Goal: Task Accomplishment & Management: Use online tool/utility

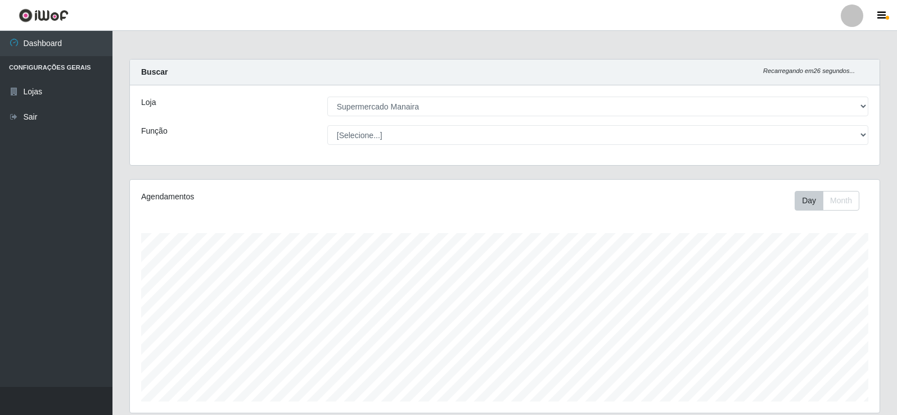
select select "443"
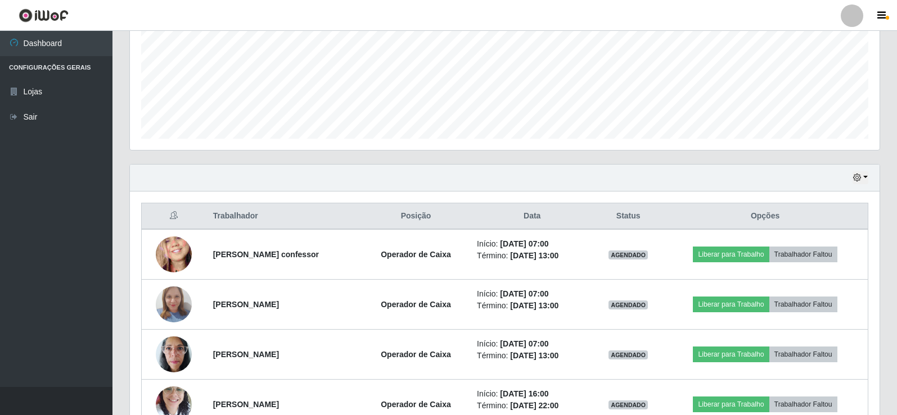
scroll to position [243, 0]
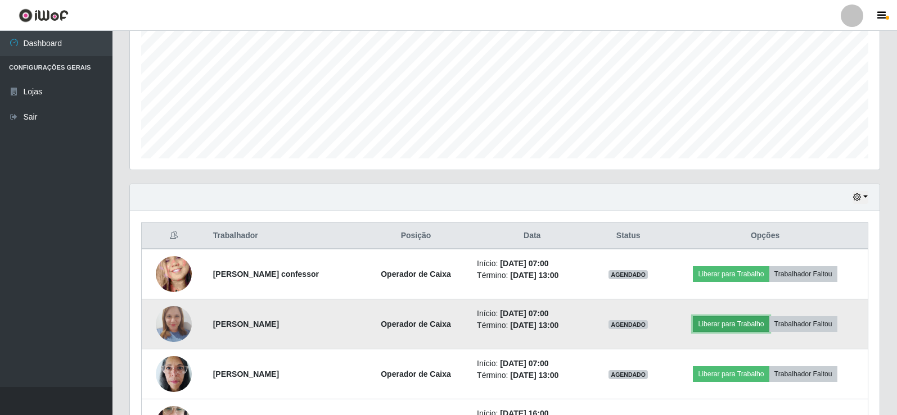
click at [742, 325] on button "Liberar para Trabalho" at bounding box center [730, 324] width 76 height 16
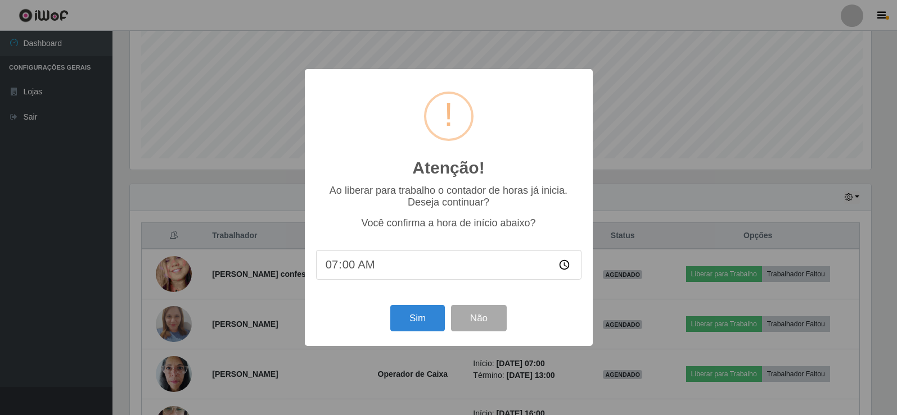
scroll to position [233, 744]
type input "06:50"
click at [413, 318] on button "Sim" at bounding box center [418, 318] width 55 height 26
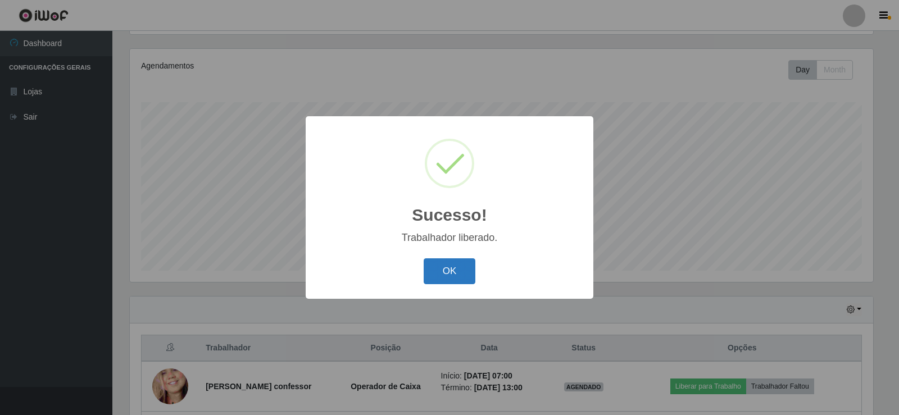
click at [453, 268] on button "OK" at bounding box center [450, 272] width 52 height 26
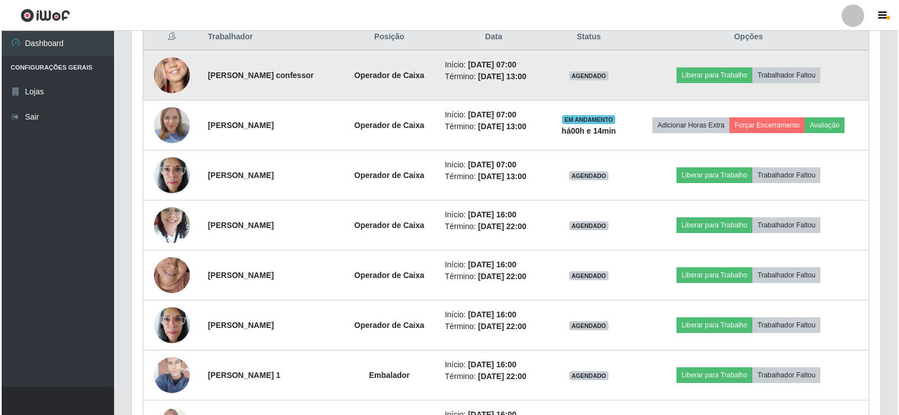
scroll to position [413, 0]
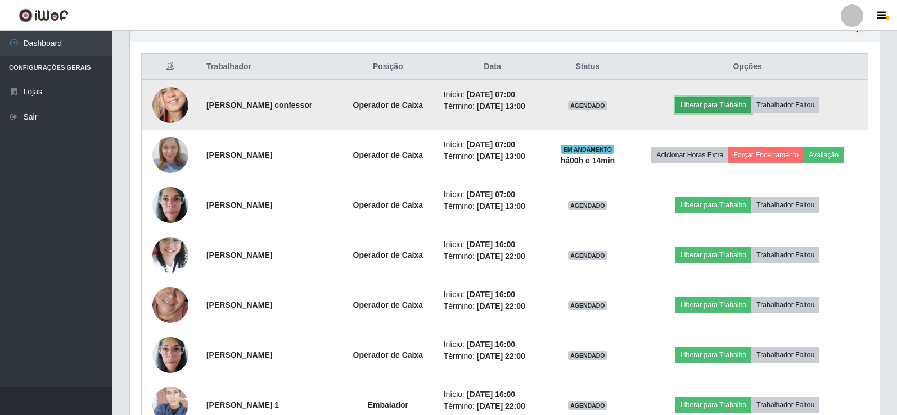
click at [725, 102] on button "Liberar para Trabalho" at bounding box center [713, 105] width 76 height 16
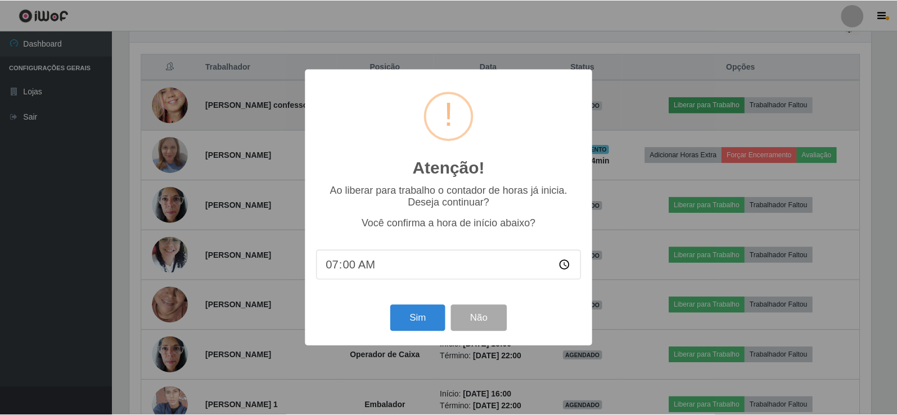
scroll to position [233, 744]
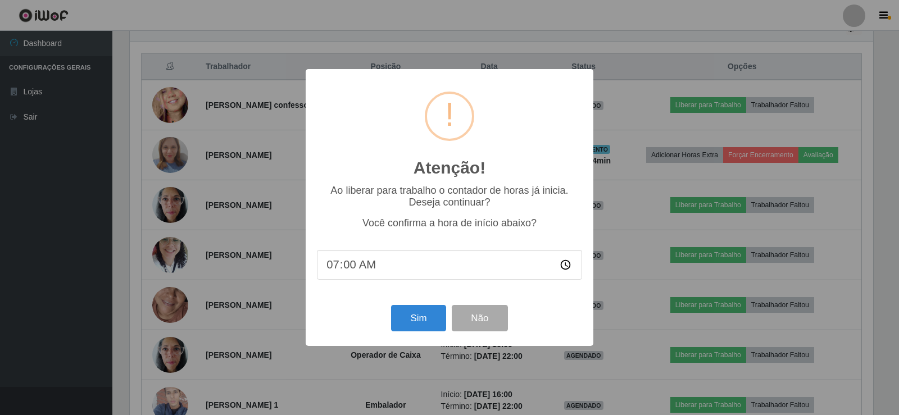
click at [359, 269] on input "07:00" at bounding box center [449, 265] width 265 height 30
click at [354, 269] on input "07:00" at bounding box center [449, 265] width 265 height 30
type input "07:04"
click at [414, 318] on button "Sim" at bounding box center [418, 318] width 55 height 26
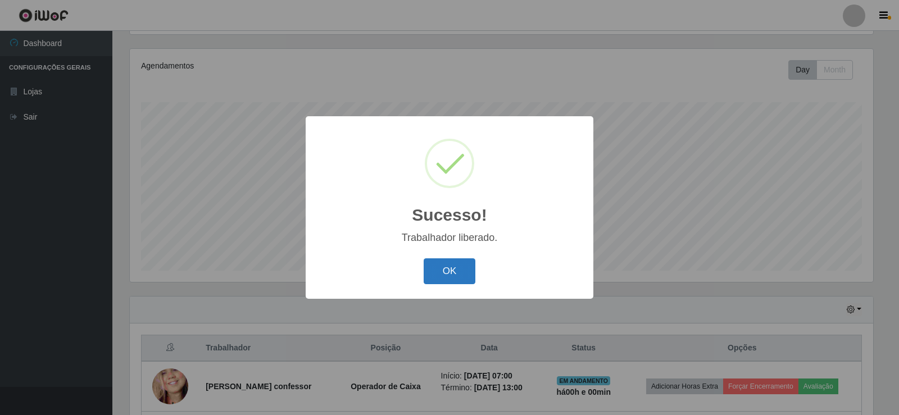
click at [441, 280] on button "OK" at bounding box center [450, 272] width 52 height 26
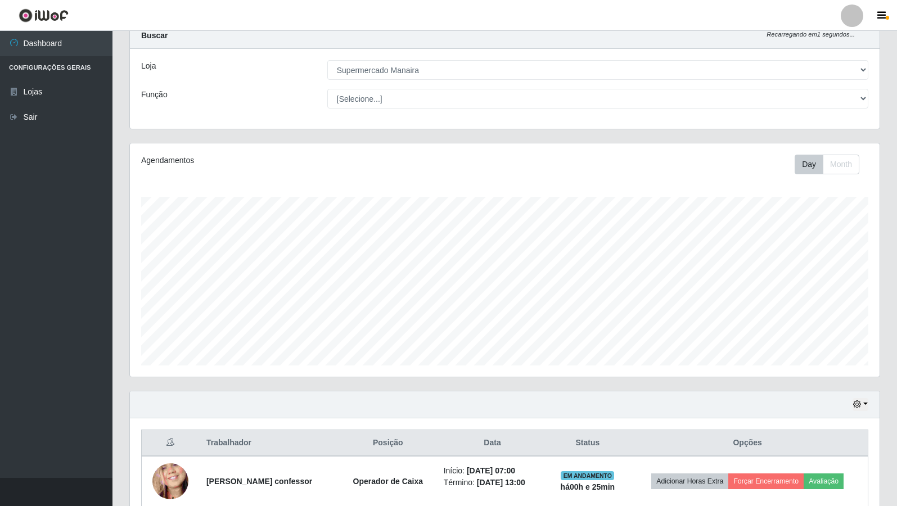
scroll to position [56, 0]
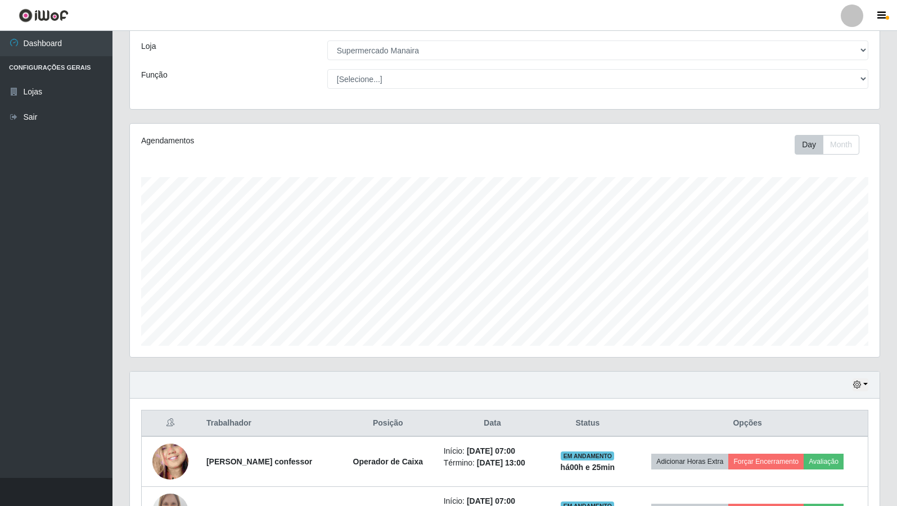
click at [78, 415] on button "button" at bounding box center [56, 492] width 112 height 28
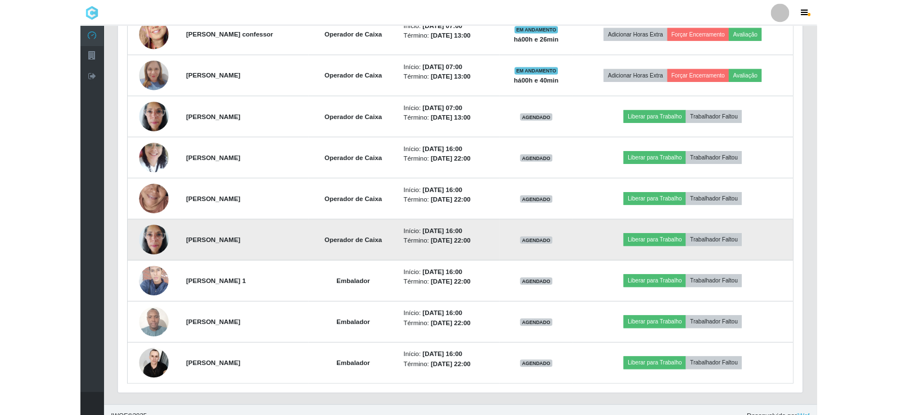
scroll to position [491, 0]
